Goal: Task Accomplishment & Management: Use online tool/utility

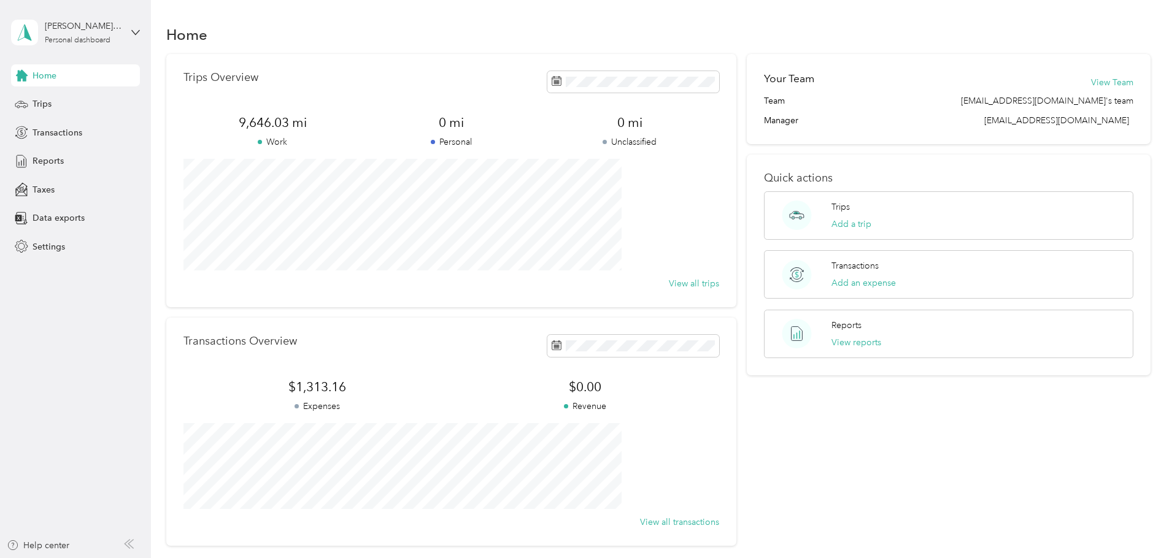
click at [49, 104] on span "Trips" at bounding box center [42, 104] width 19 height 13
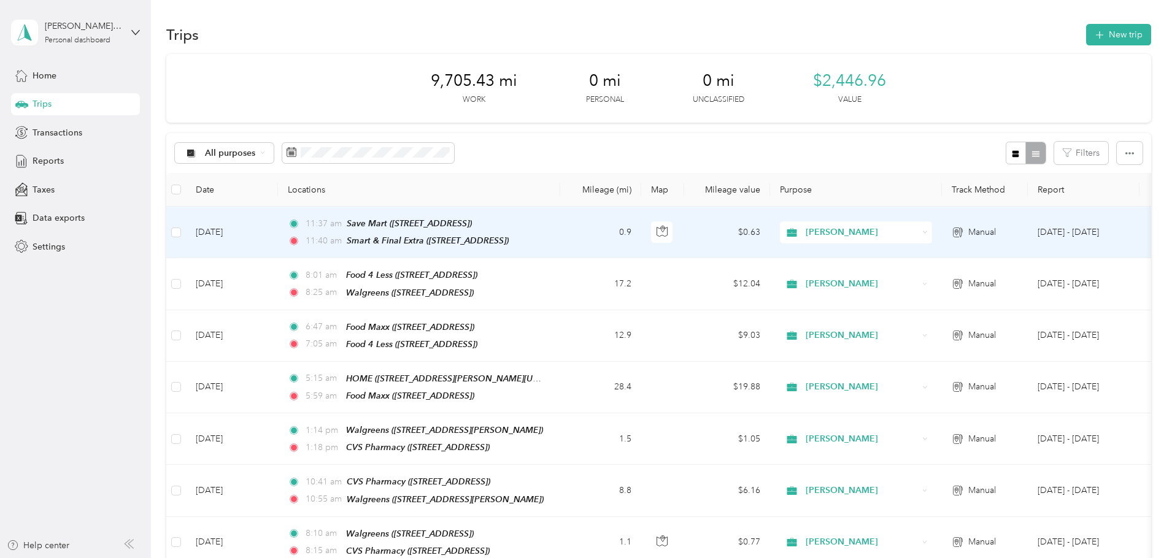
click at [641, 234] on td "0.9" at bounding box center [600, 233] width 81 height 52
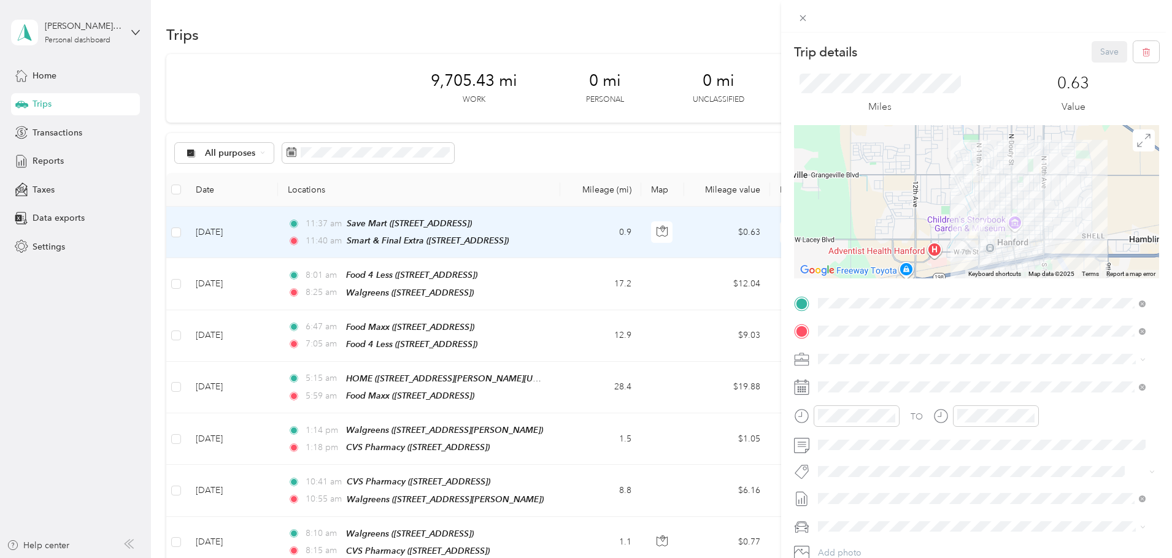
click at [672, 20] on div "Trip details Save This trip cannot be edited because it is either under review,…" at bounding box center [586, 279] width 1172 height 558
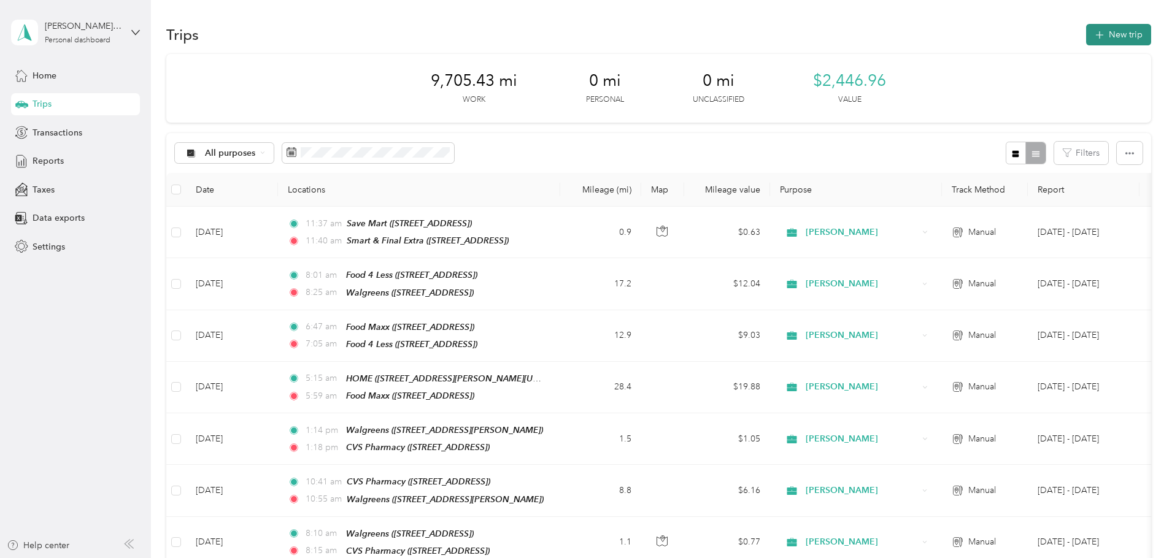
click at [1086, 36] on button "New trip" at bounding box center [1118, 34] width 65 height 21
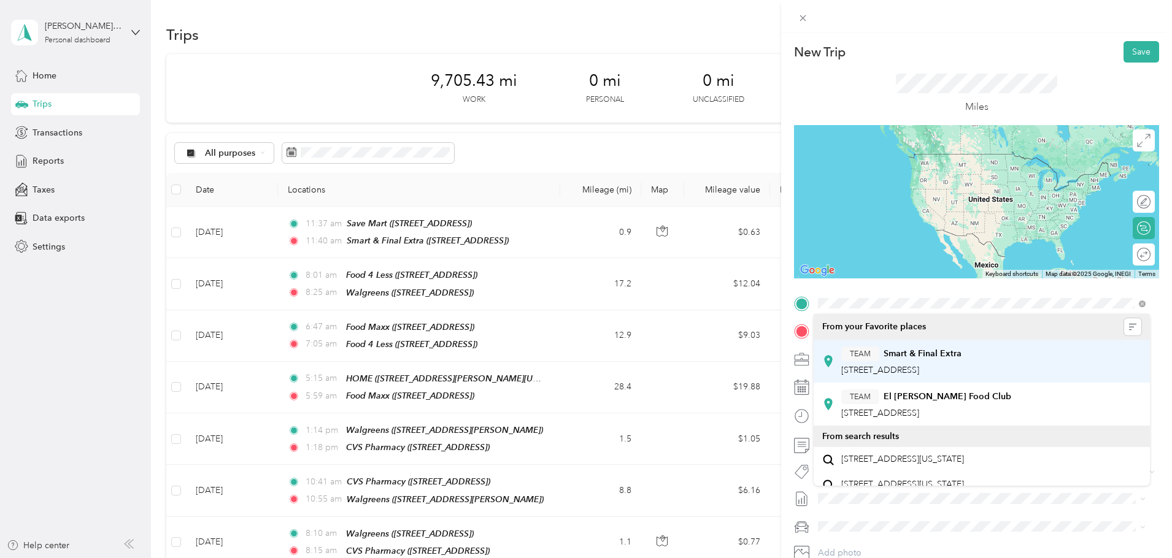
click at [915, 362] on div "TEAM Smart & Final Extra [STREET_ADDRESS]" at bounding box center [901, 362] width 120 height 30
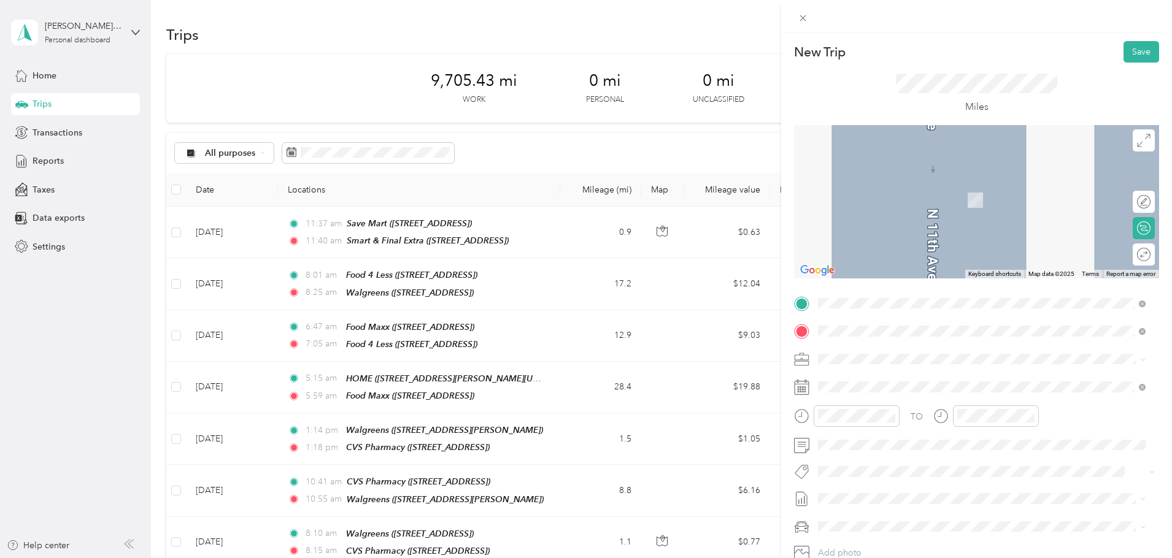
click at [952, 386] on div "HOME [STREET_ADDRESS][PERSON_NAME][US_STATE]" at bounding box center [936, 387] width 191 height 26
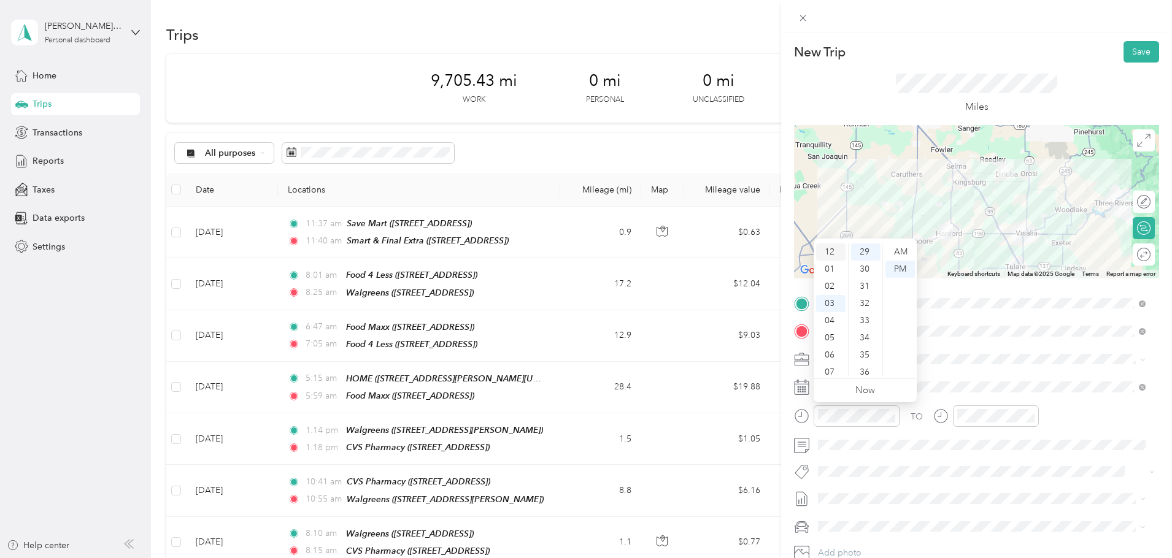
click at [834, 253] on div "12" at bounding box center [830, 252] width 29 height 17
click at [866, 349] on div "15" at bounding box center [865, 347] width 29 height 17
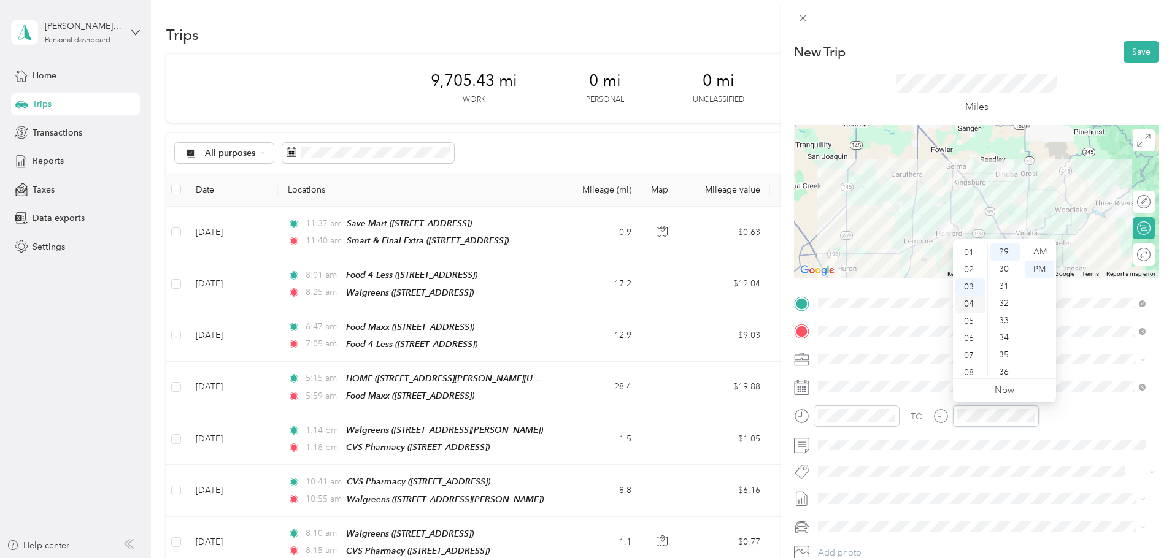
scroll to position [0, 0]
click at [977, 251] on div "12" at bounding box center [969, 252] width 29 height 17
click at [1004, 320] on div "40" at bounding box center [1004, 318] width 29 height 17
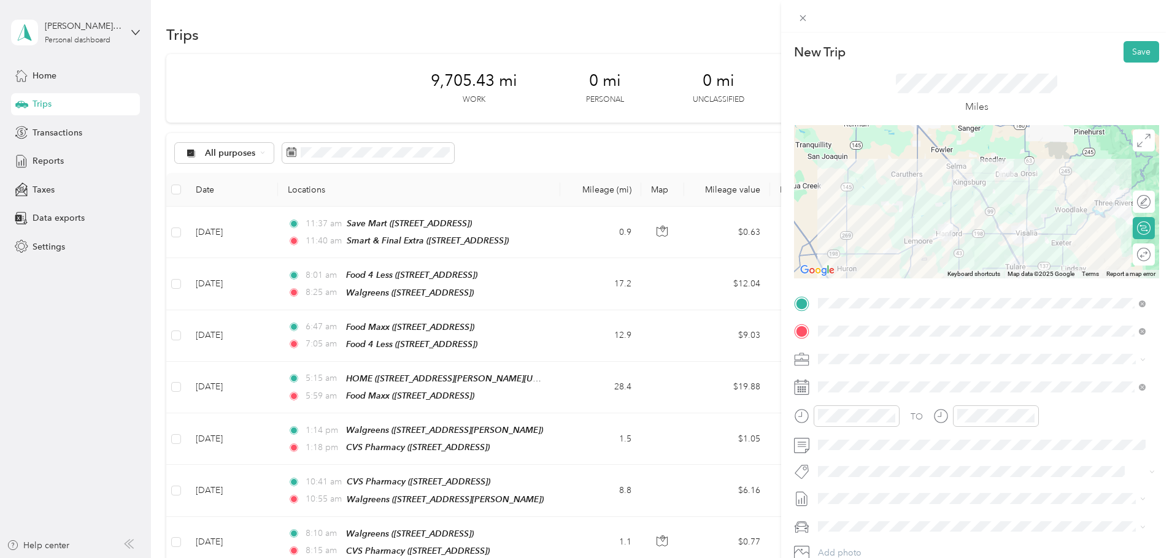
click at [1047, 50] on div "New Trip Save" at bounding box center [976, 51] width 365 height 21
click at [1138, 50] on button "Save" at bounding box center [1141, 51] width 36 height 21
